Goal: Task Accomplishment & Management: Manage account settings

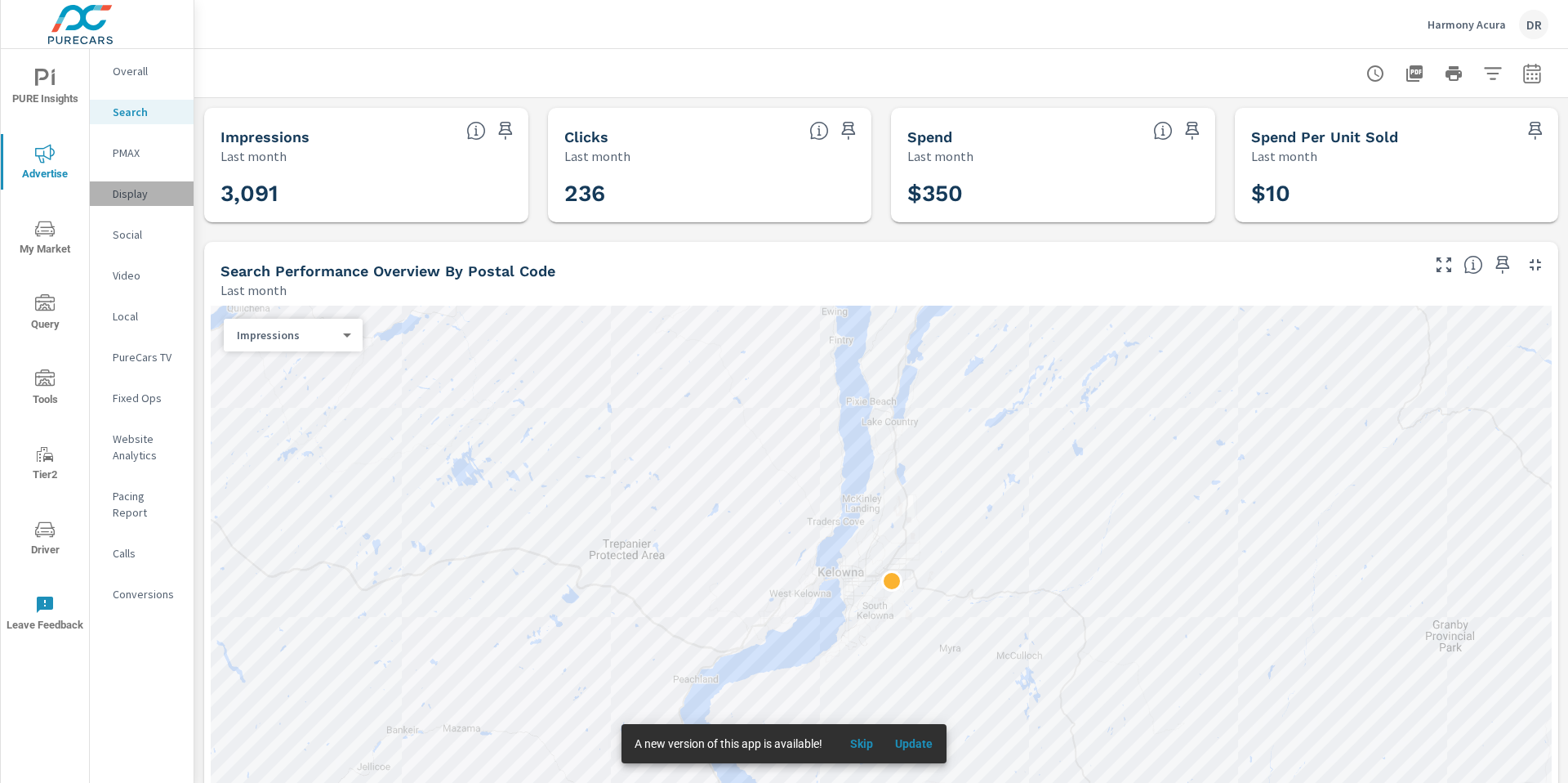
click at [139, 190] on p "Display" at bounding box center [147, 193] width 68 height 17
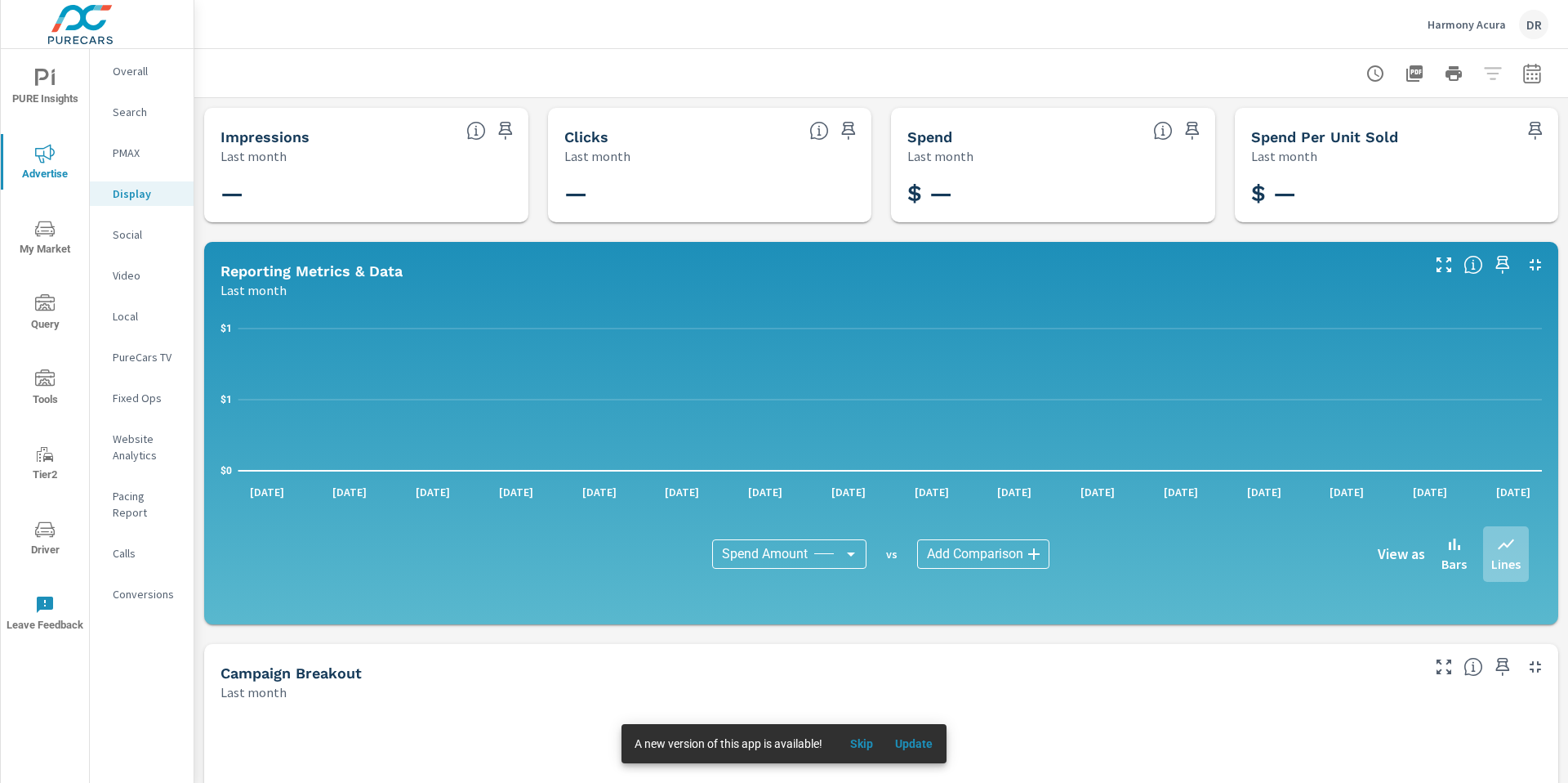
click at [129, 274] on p "Video" at bounding box center [147, 275] width 68 height 17
click at [1522, 80] on icon "button" at bounding box center [1531, 73] width 18 height 19
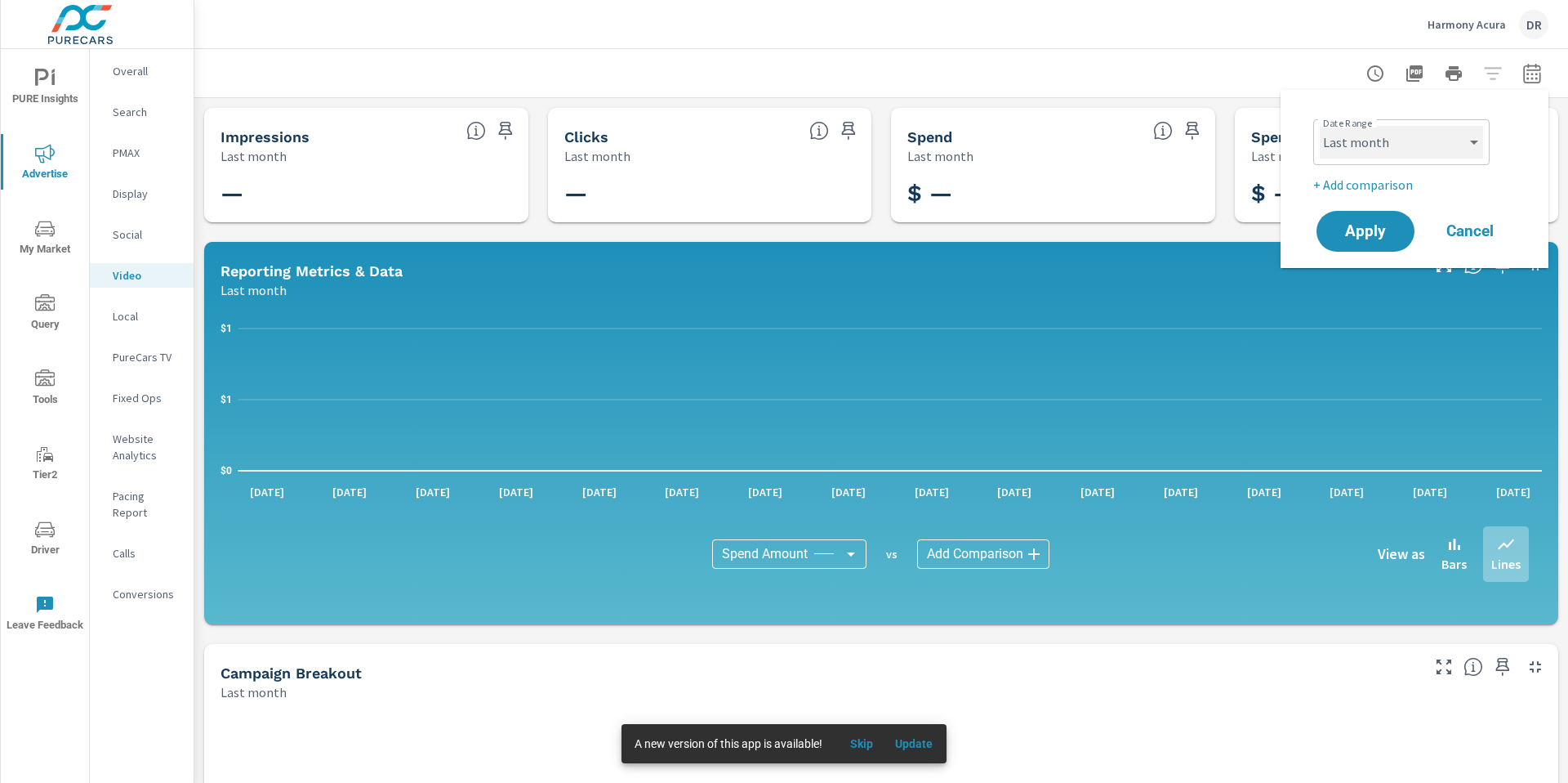
click at [1409, 140] on select "Custom [DATE] Last week Last 7 days Last 14 days Last 30 days Last 45 days Last…" at bounding box center [1402, 142] width 164 height 33
click at [1320, 126] on select "Custom [DATE] Last week Last 7 days Last 14 days Last 30 days Last 45 days Last…" at bounding box center [1402, 142] width 164 height 33
select select "custom"
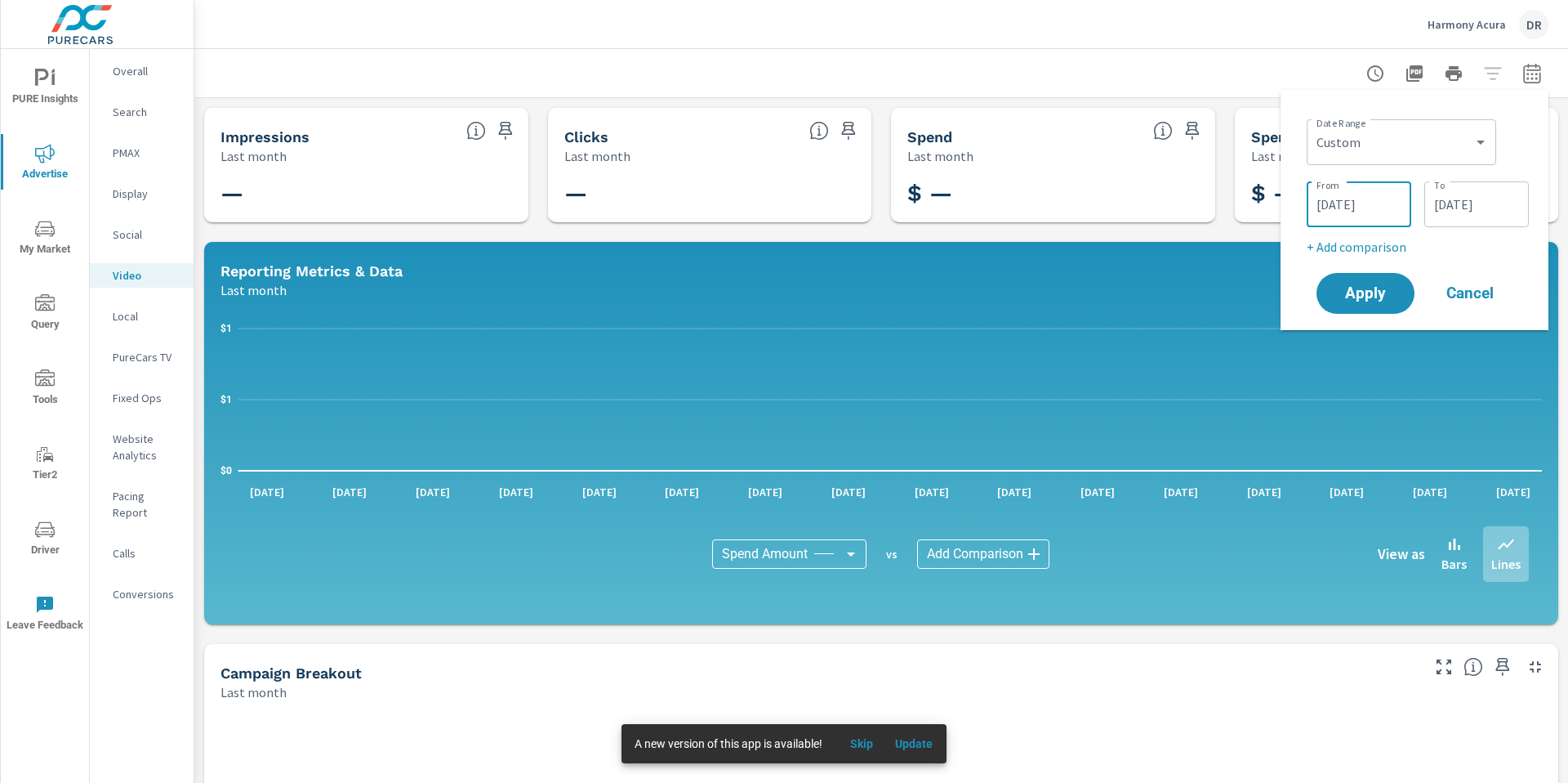
click at [1325, 204] on input "[DATE]" at bounding box center [1359, 205] width 91 height 33
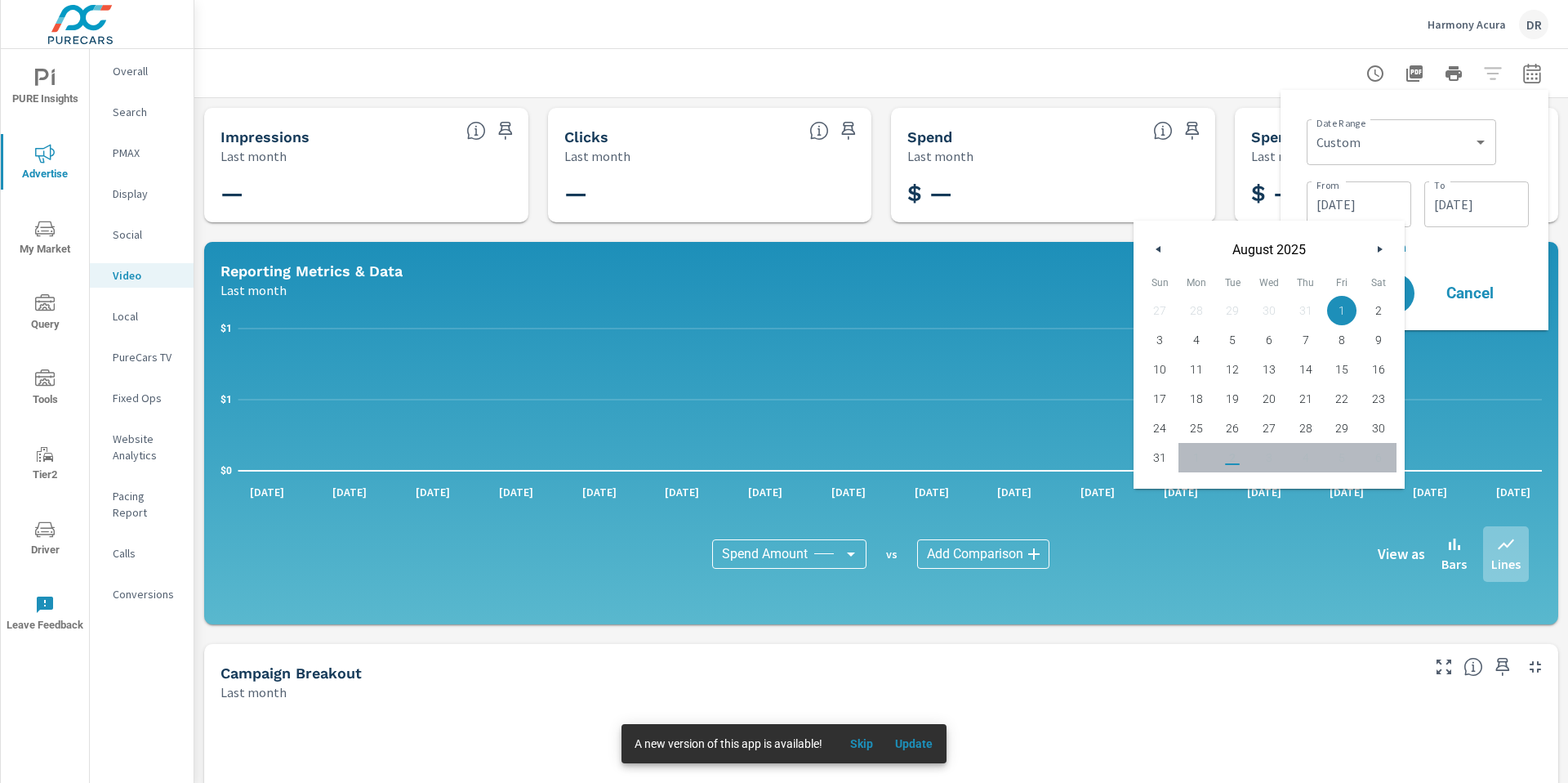
click at [1160, 250] on button "button" at bounding box center [1158, 249] width 19 height 19
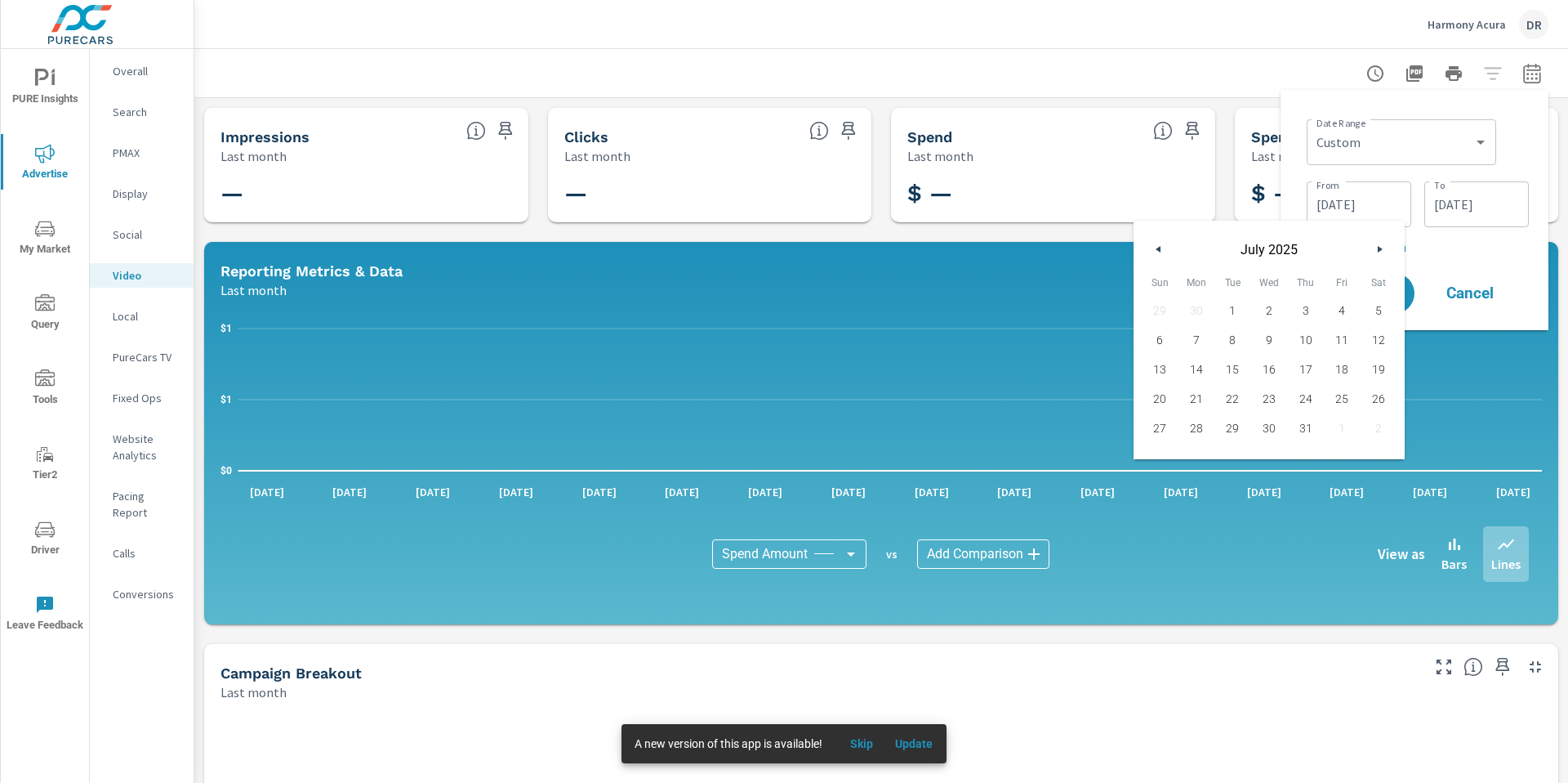
drag, startPoint x: 1229, startPoint y: 309, endPoint x: 1314, endPoint y: 280, distance: 89.8
click at [1229, 309] on span "1" at bounding box center [1232, 311] width 37 height 21
type input "[DATE]"
click at [1232, 308] on span "1" at bounding box center [1232, 311] width 37 height 21
click at [1467, 205] on input "[DATE]" at bounding box center [1477, 205] width 91 height 33
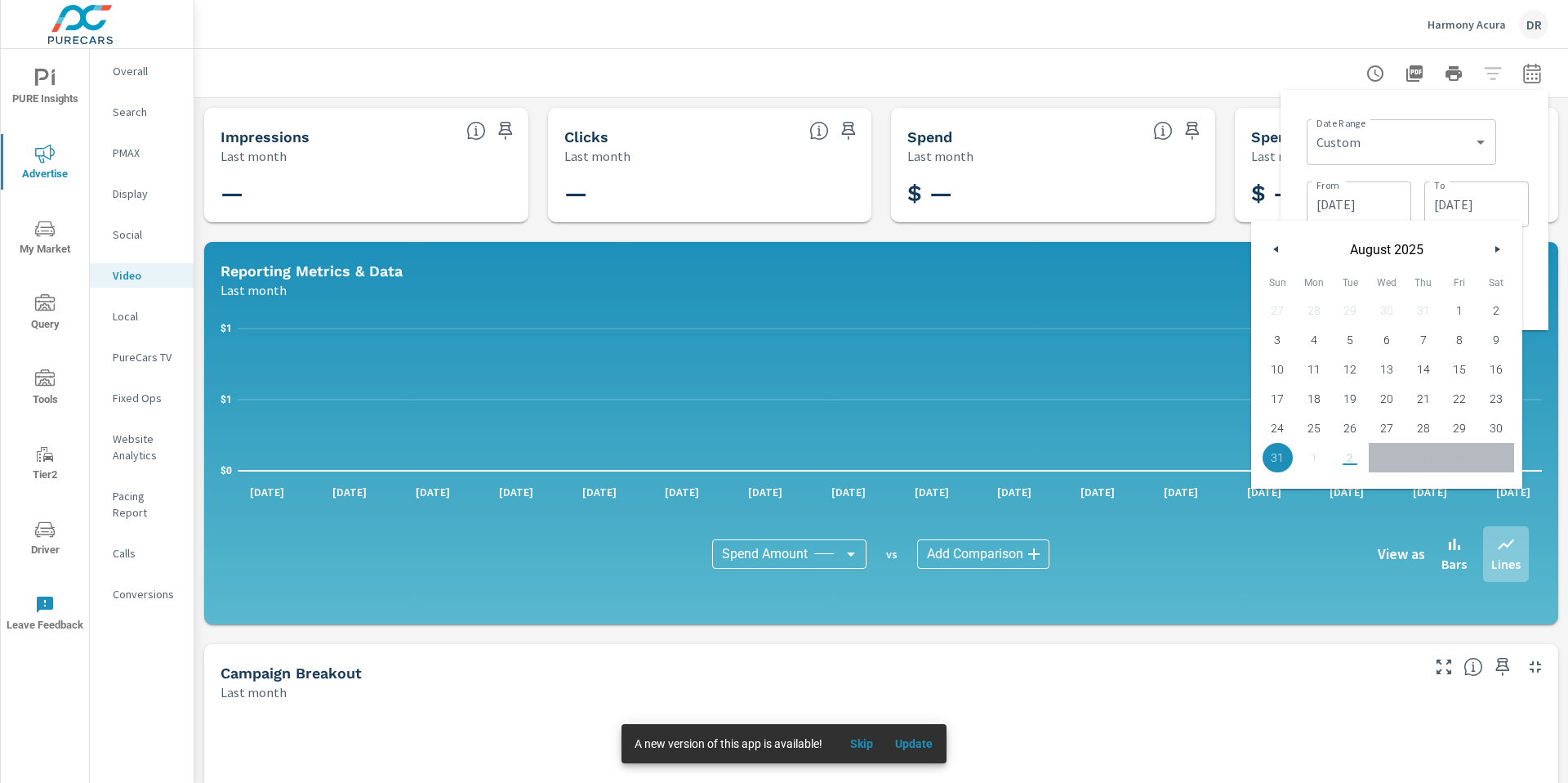
click at [1278, 252] on button "button" at bounding box center [1276, 249] width 19 height 19
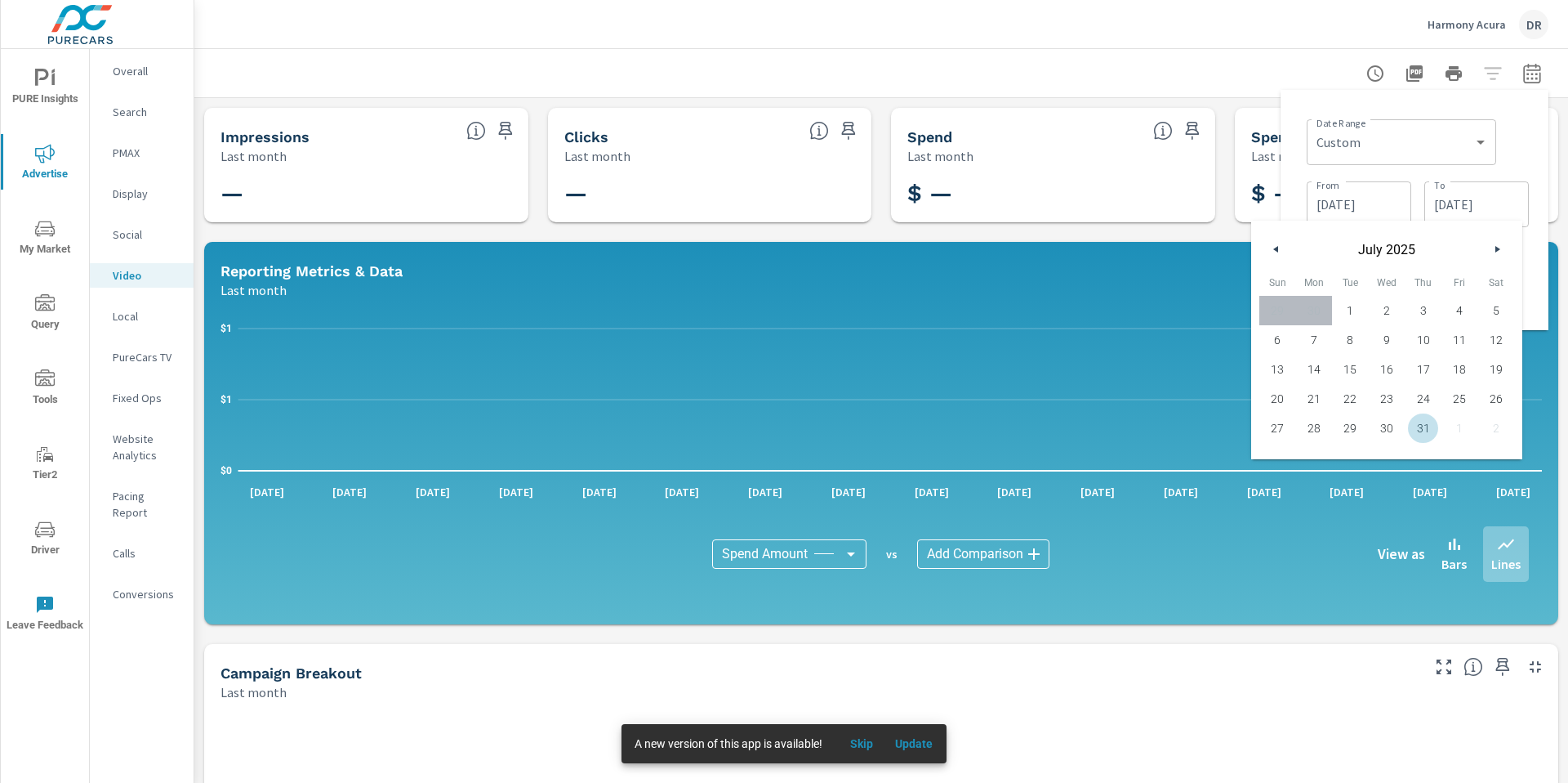
click at [1421, 427] on span "31" at bounding box center [1423, 429] width 37 height 21
type input "[DATE]"
click at [1229, 49] on div at bounding box center [881, 72] width 1334 height 48
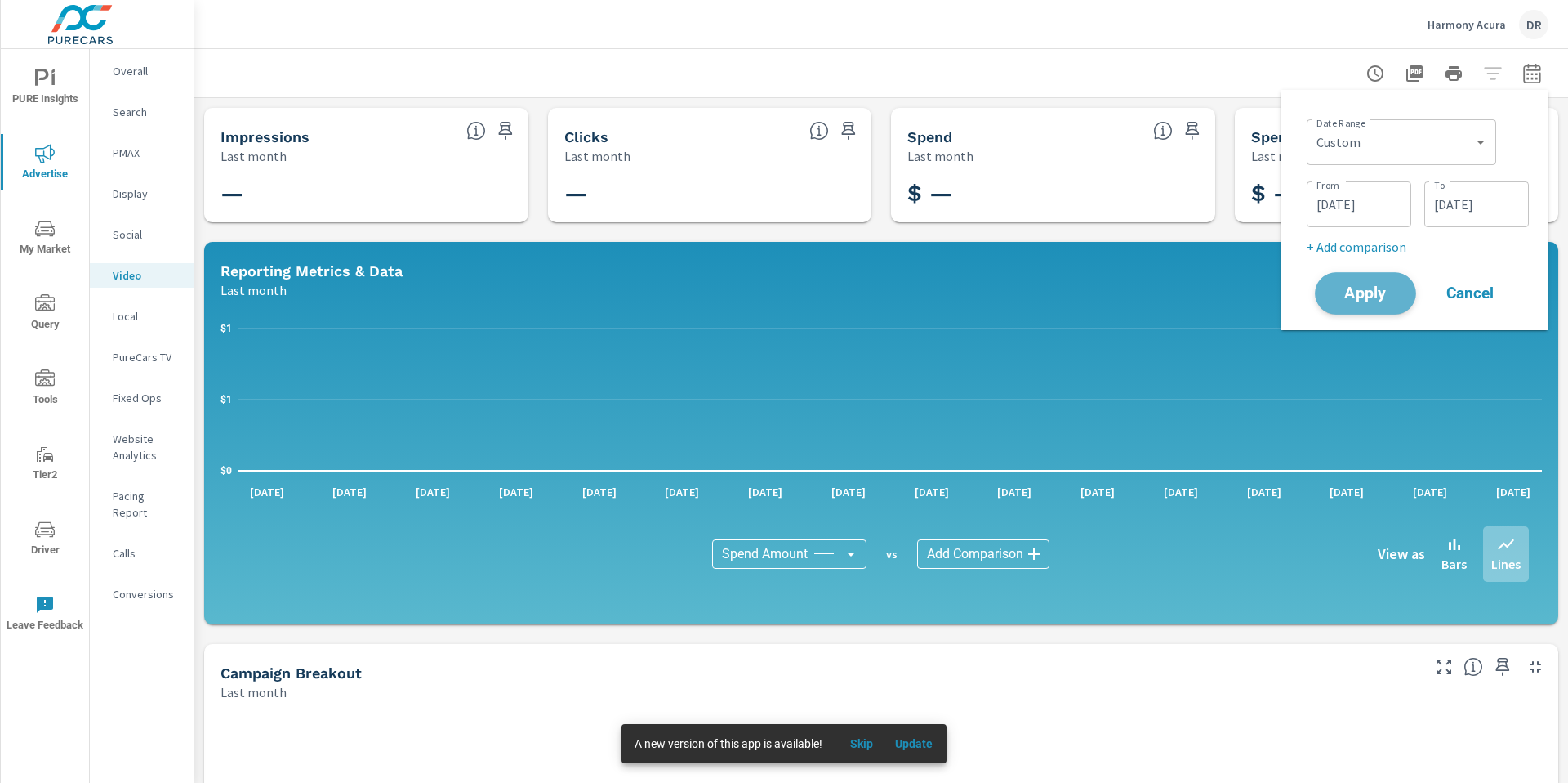
click at [1372, 293] on span "Apply" at bounding box center [1365, 294] width 67 height 16
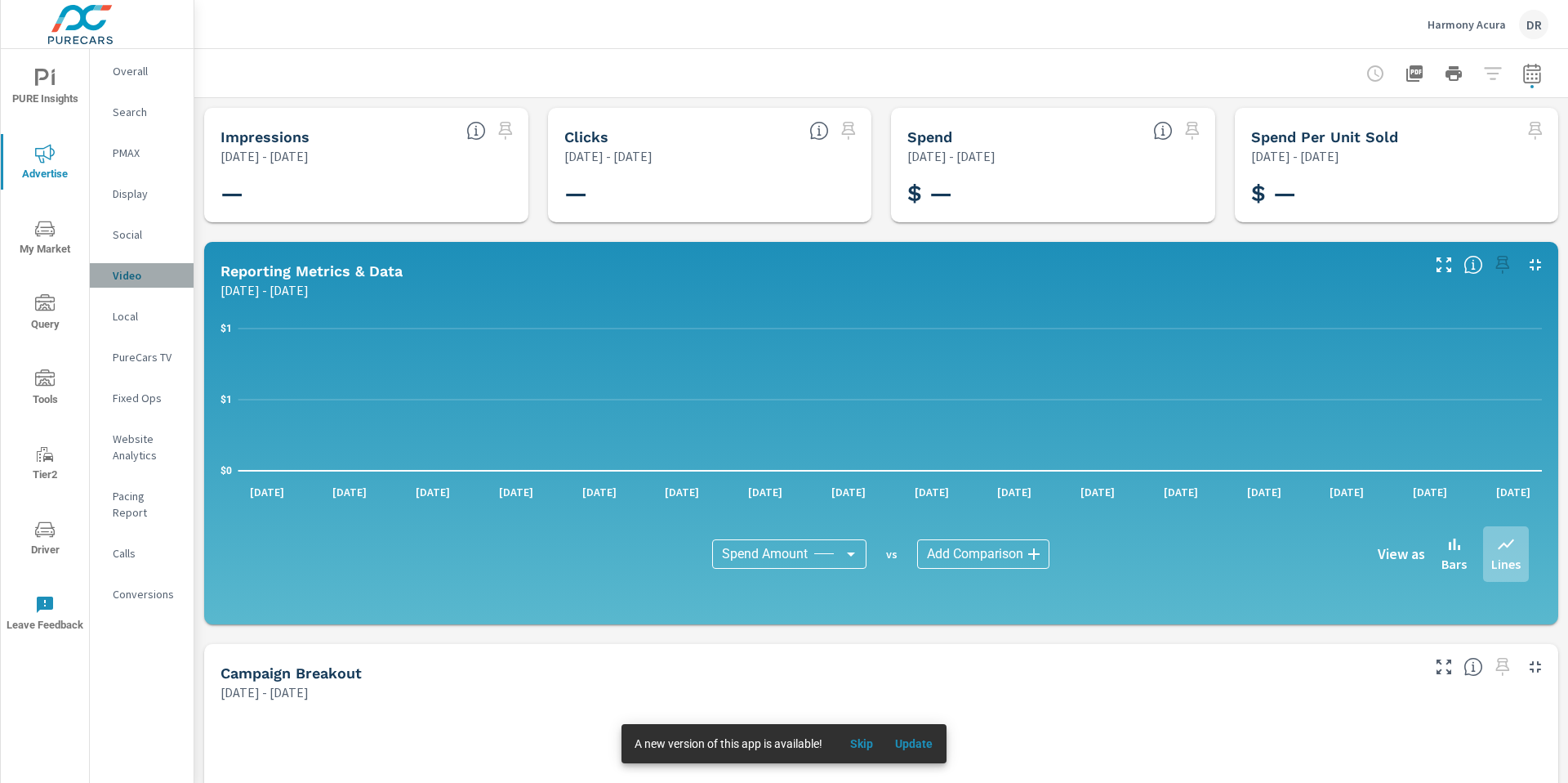
click at [141, 277] on p "Video" at bounding box center [147, 275] width 68 height 17
click at [139, 362] on p "PureCars TV" at bounding box center [147, 356] width 68 height 17
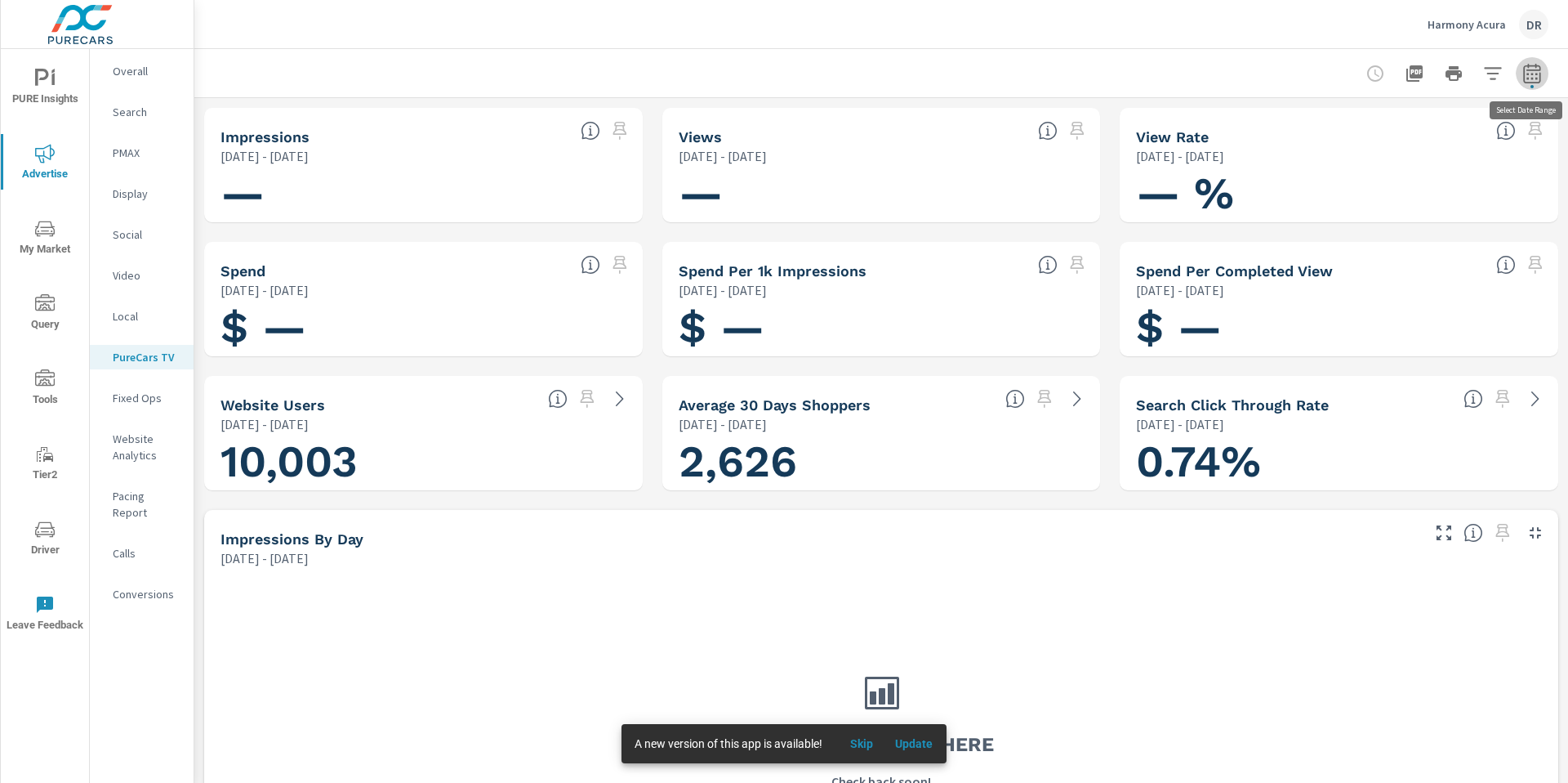
click at [1535, 75] on icon "button" at bounding box center [1532, 73] width 19 height 19
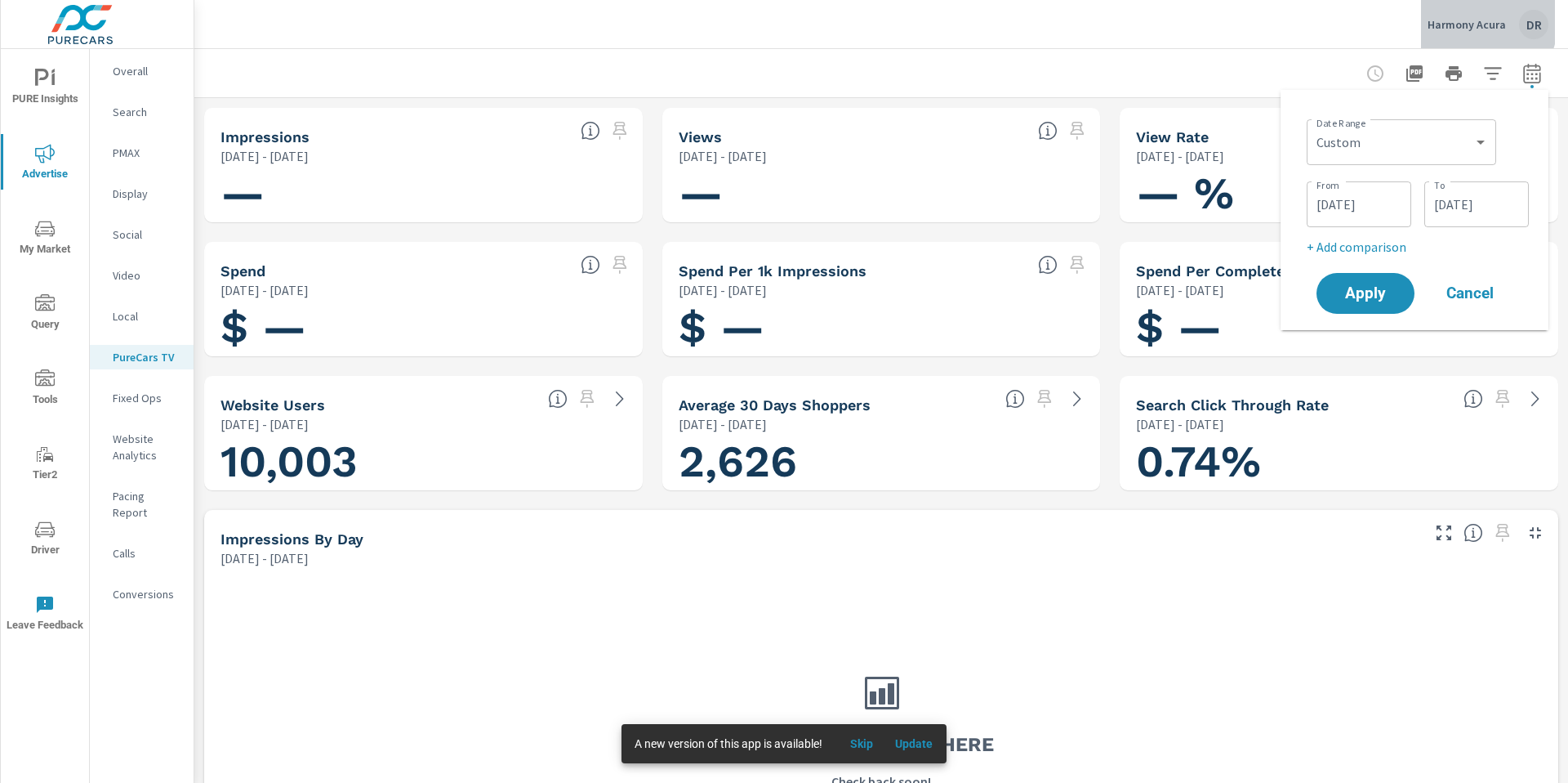
click at [1467, 19] on p "Harmony Acura" at bounding box center [1466, 24] width 79 height 15
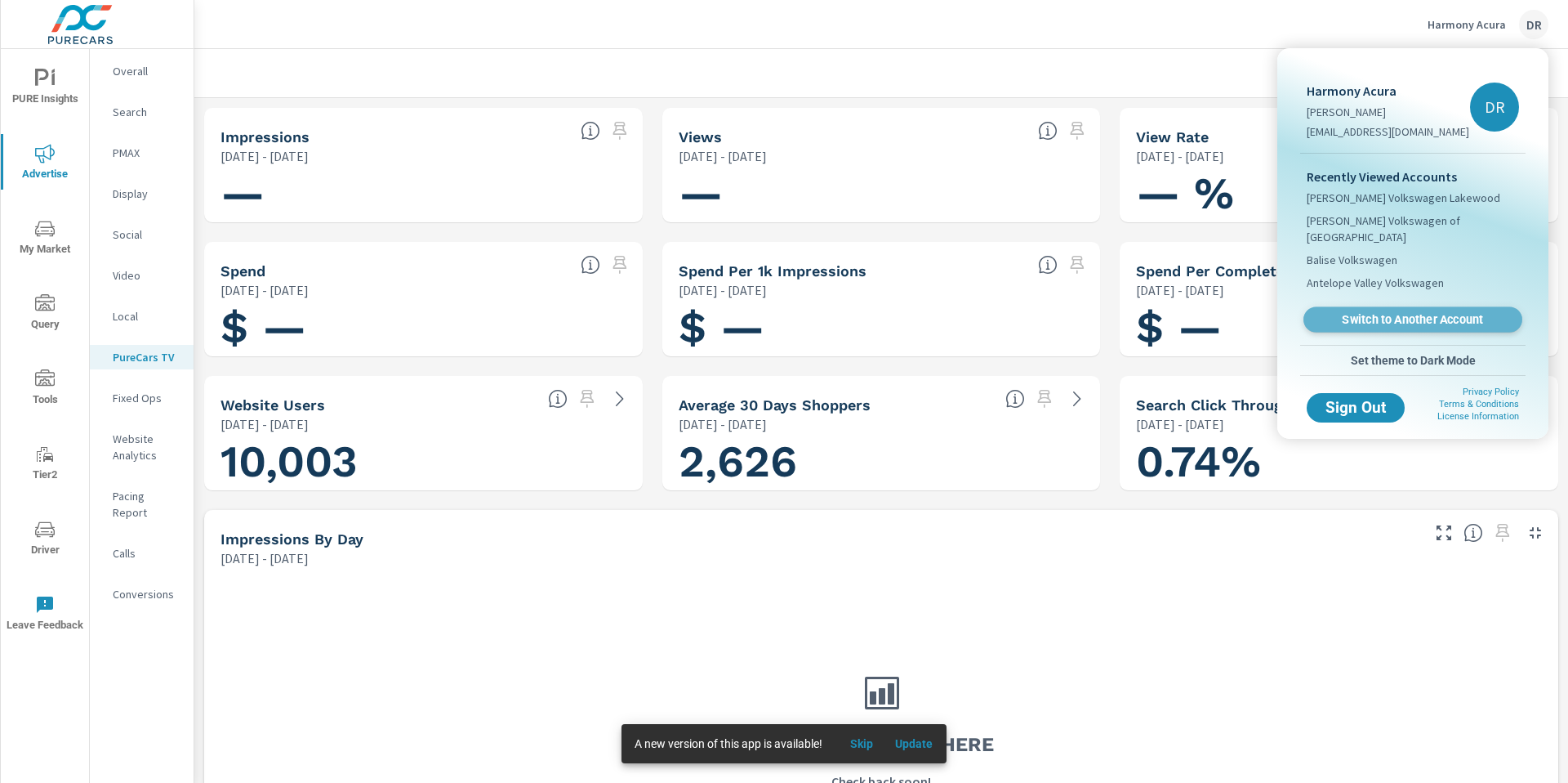
click at [1377, 312] on span "Switch to Another Account" at bounding box center [1412, 319] width 201 height 16
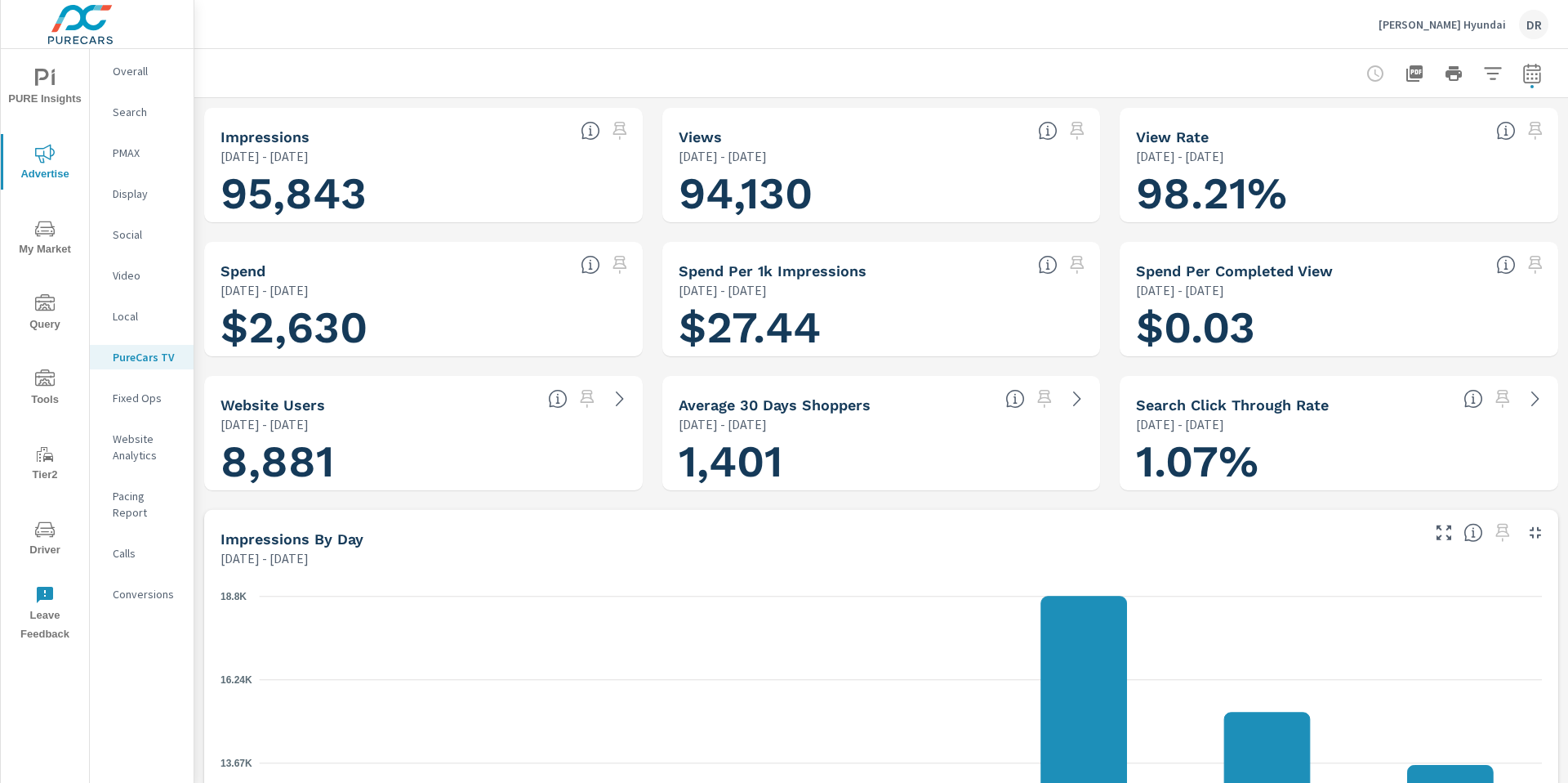
scroll to position [1, 0]
click at [1419, 76] on icon "button" at bounding box center [1414, 73] width 17 height 17
click at [1412, 70] on icon "button" at bounding box center [1414, 73] width 19 height 19
